Goal: Find specific page/section: Find specific page/section

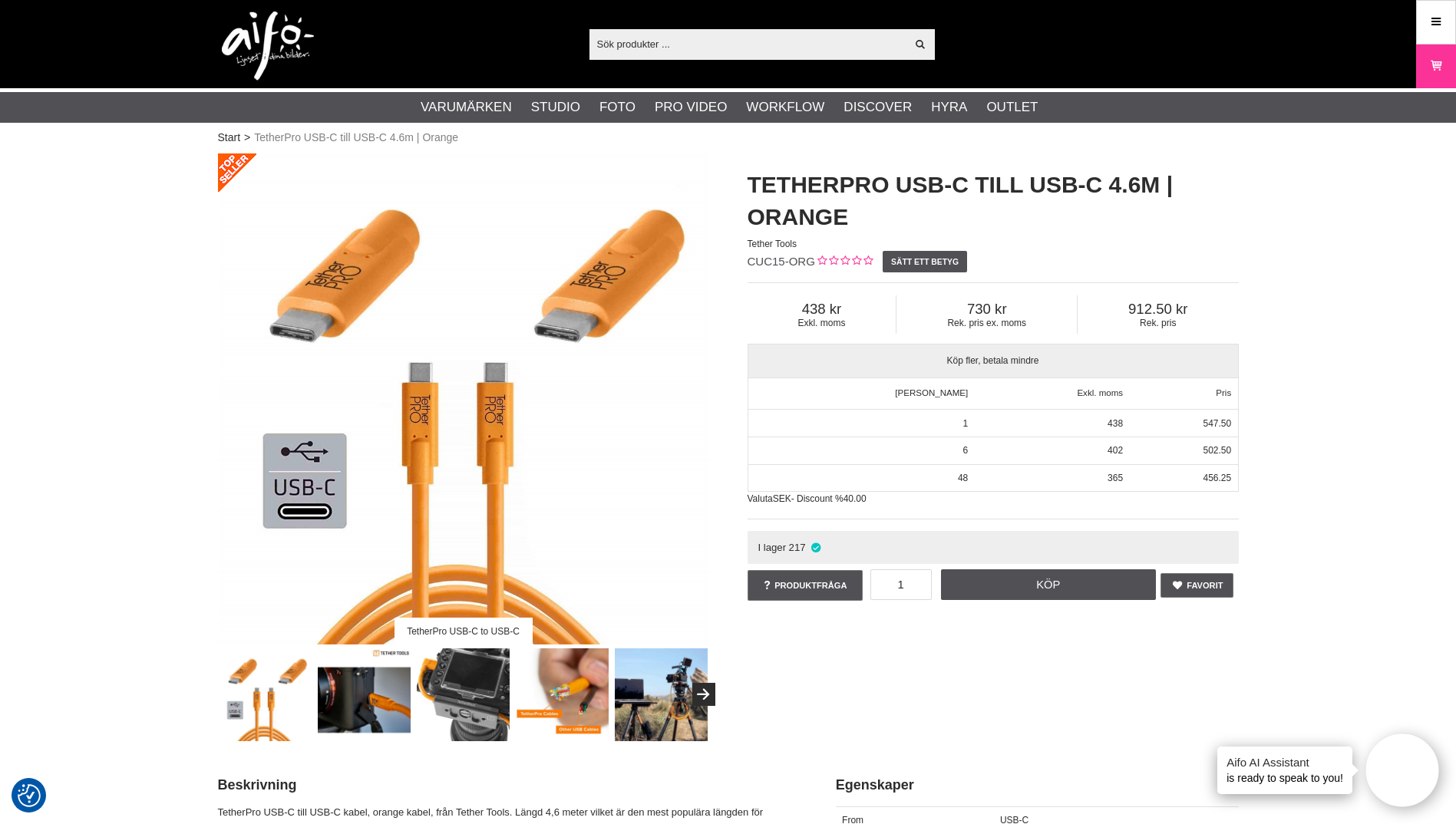
click at [669, 54] on input "text" at bounding box center [747, 44] width 317 height 23
paste input "COCVW3.5X6"
click at [923, 45] on icon at bounding box center [920, 44] width 13 height 13
click at [793, 26] on div "COCVW3.5X6 Visa alla Artiklar Colorama ColorVinyl 3.5x6m Vit Colorama ColorViny…" at bounding box center [728, 44] width 1043 height 88
click at [787, 46] on input "COCVW3.5X6" at bounding box center [747, 44] width 317 height 23
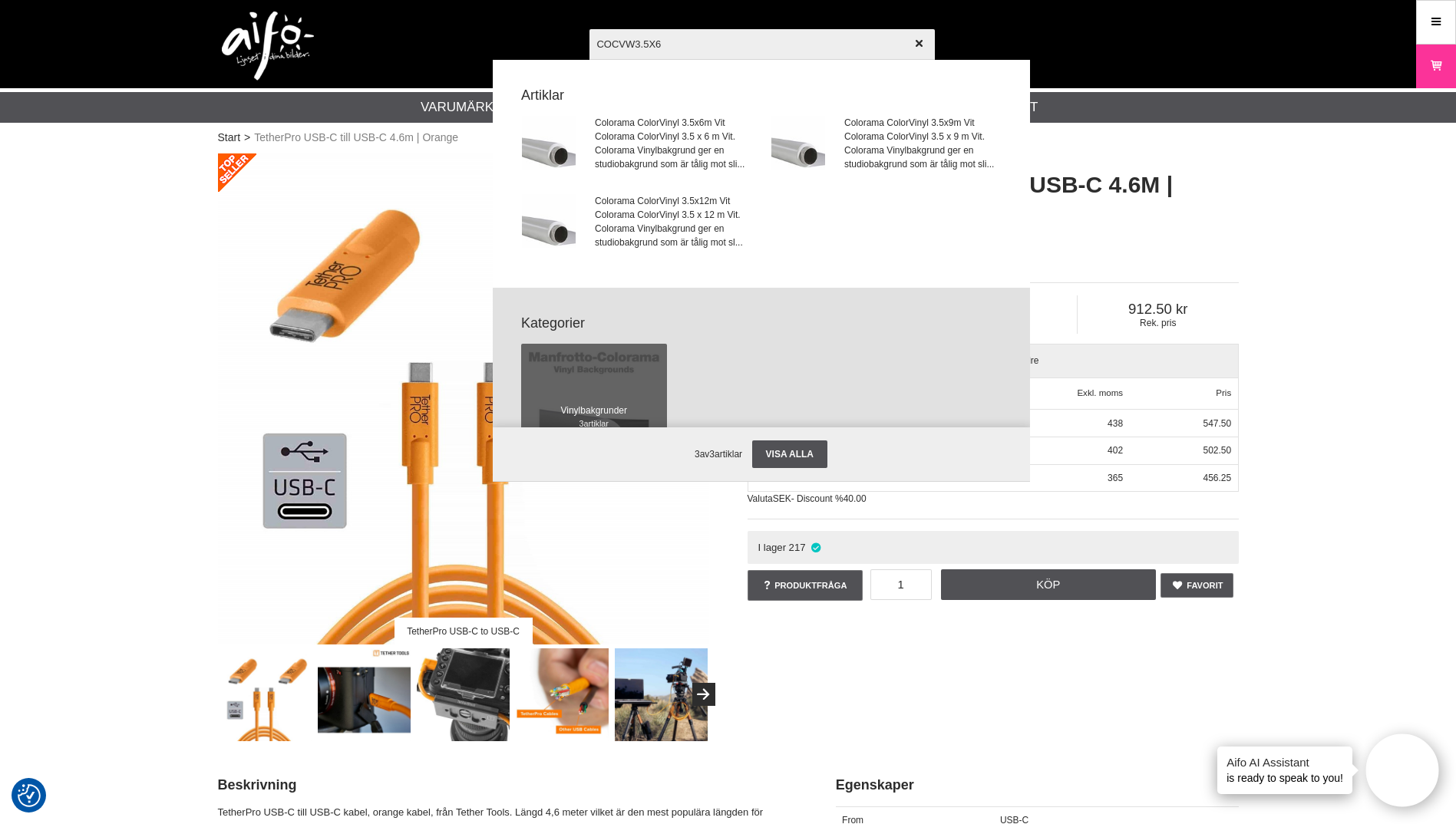
click at [787, 46] on input "COCVW3.5X6" at bounding box center [761, 44] width 345 height 54
type input "COCVW3.5X6"
click at [694, 137] on span "Colorama ColorVinyl 3.5 x 6 m Vit. Colorama Vinylbakgrund ger en studiobakgrund…" at bounding box center [672, 150] width 156 height 41
